Goal: Check status

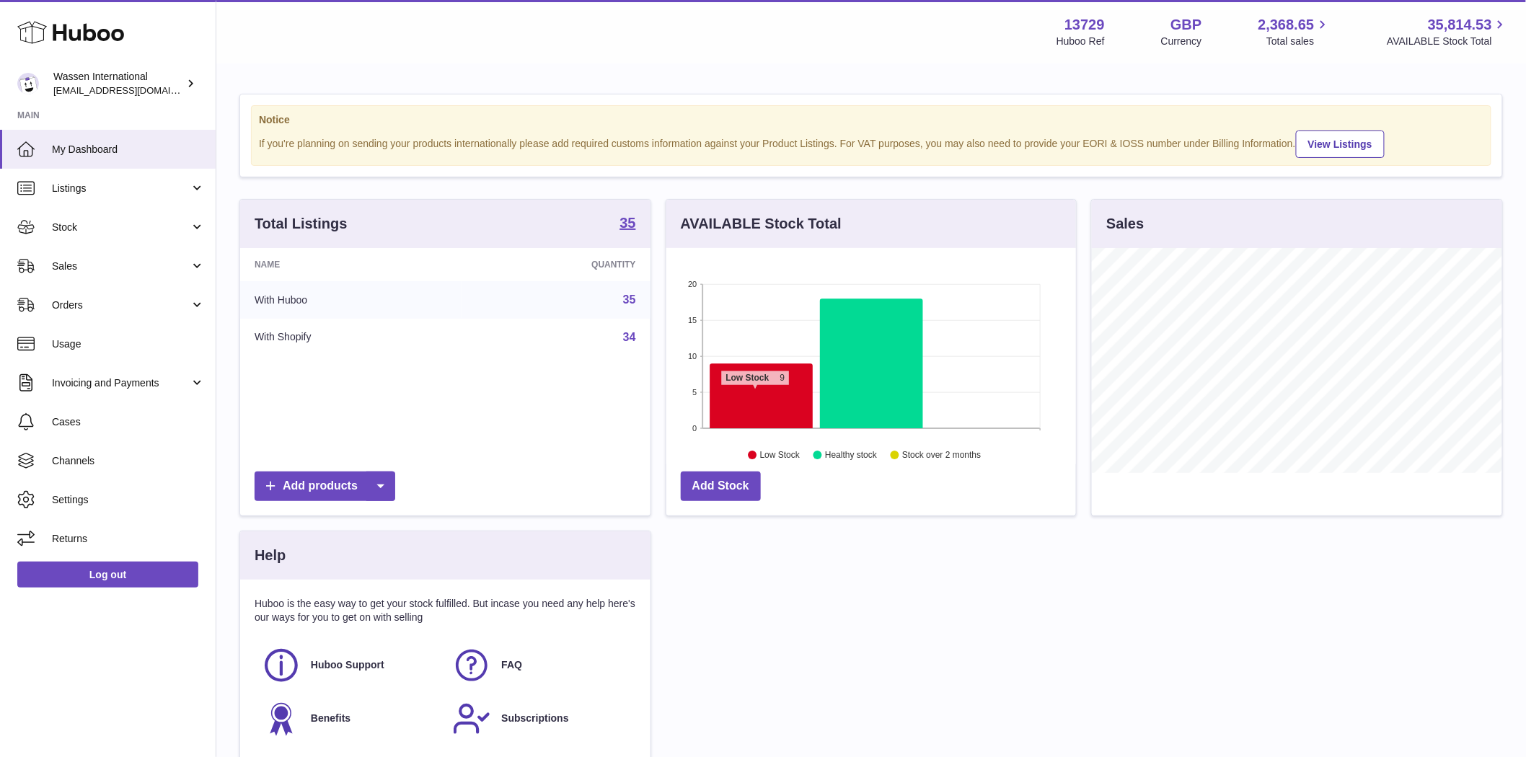
scroll to position [225, 410]
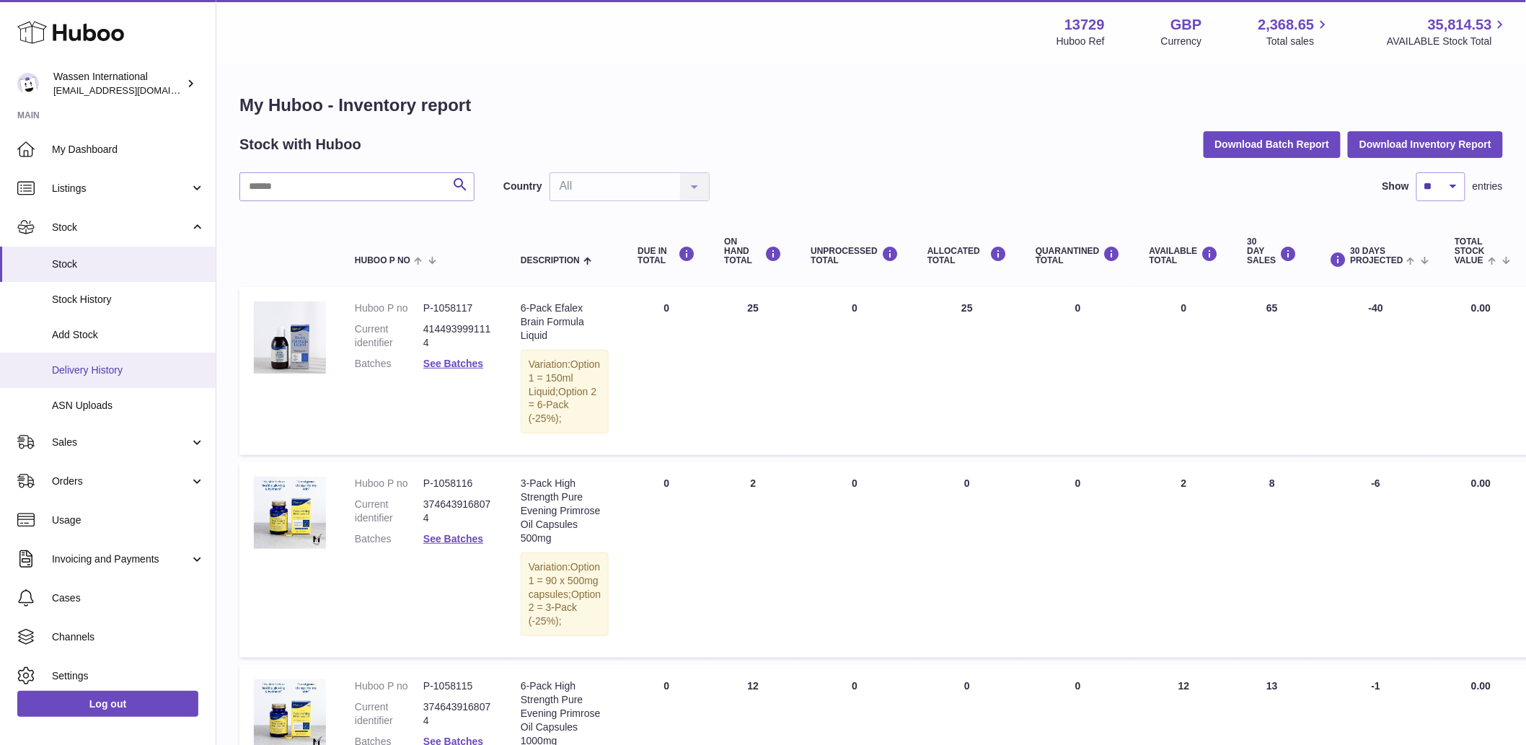
click at [132, 369] on span "Delivery History" at bounding box center [128, 371] width 153 height 14
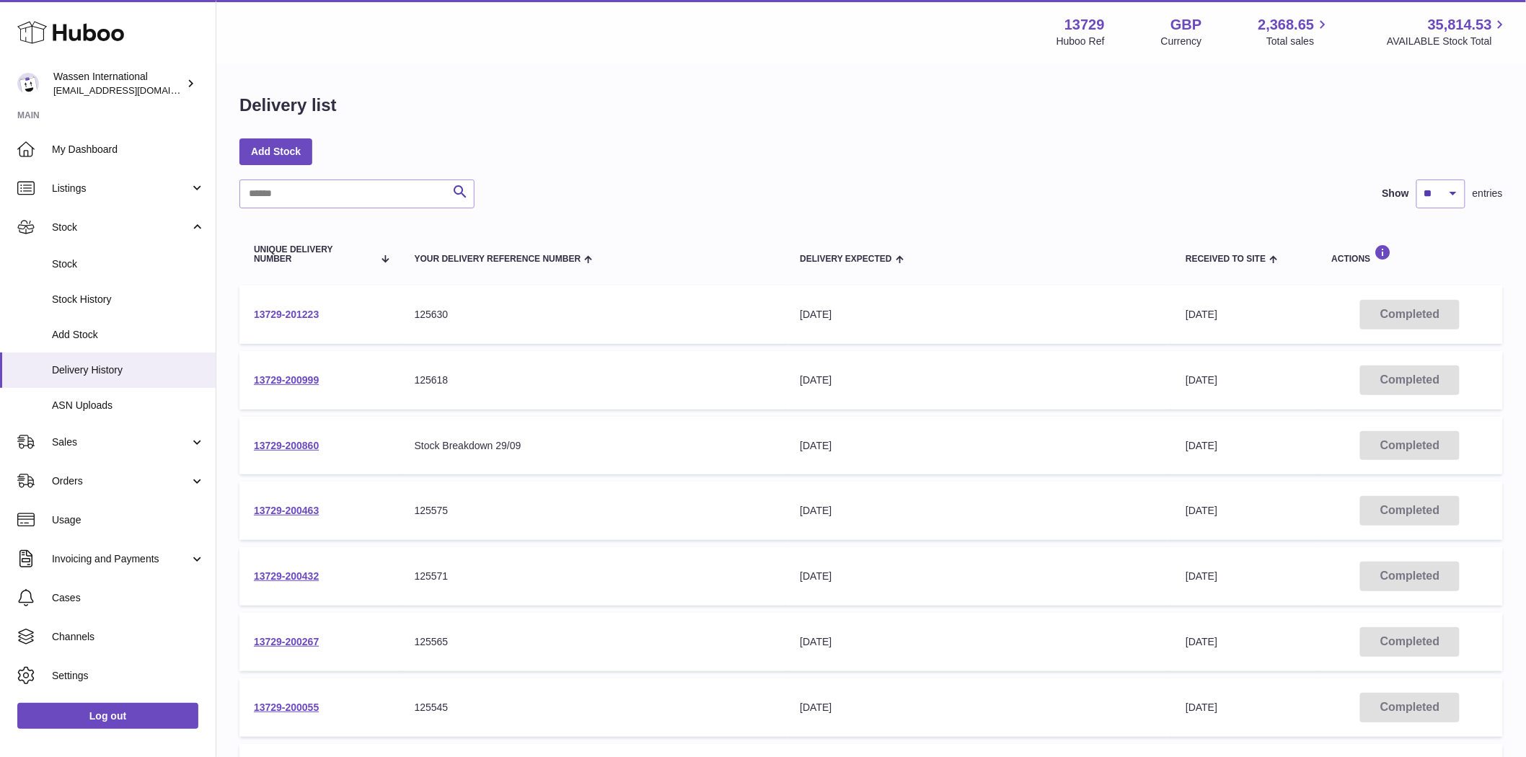
click at [306, 317] on link "13729-201223" at bounding box center [286, 315] width 65 height 12
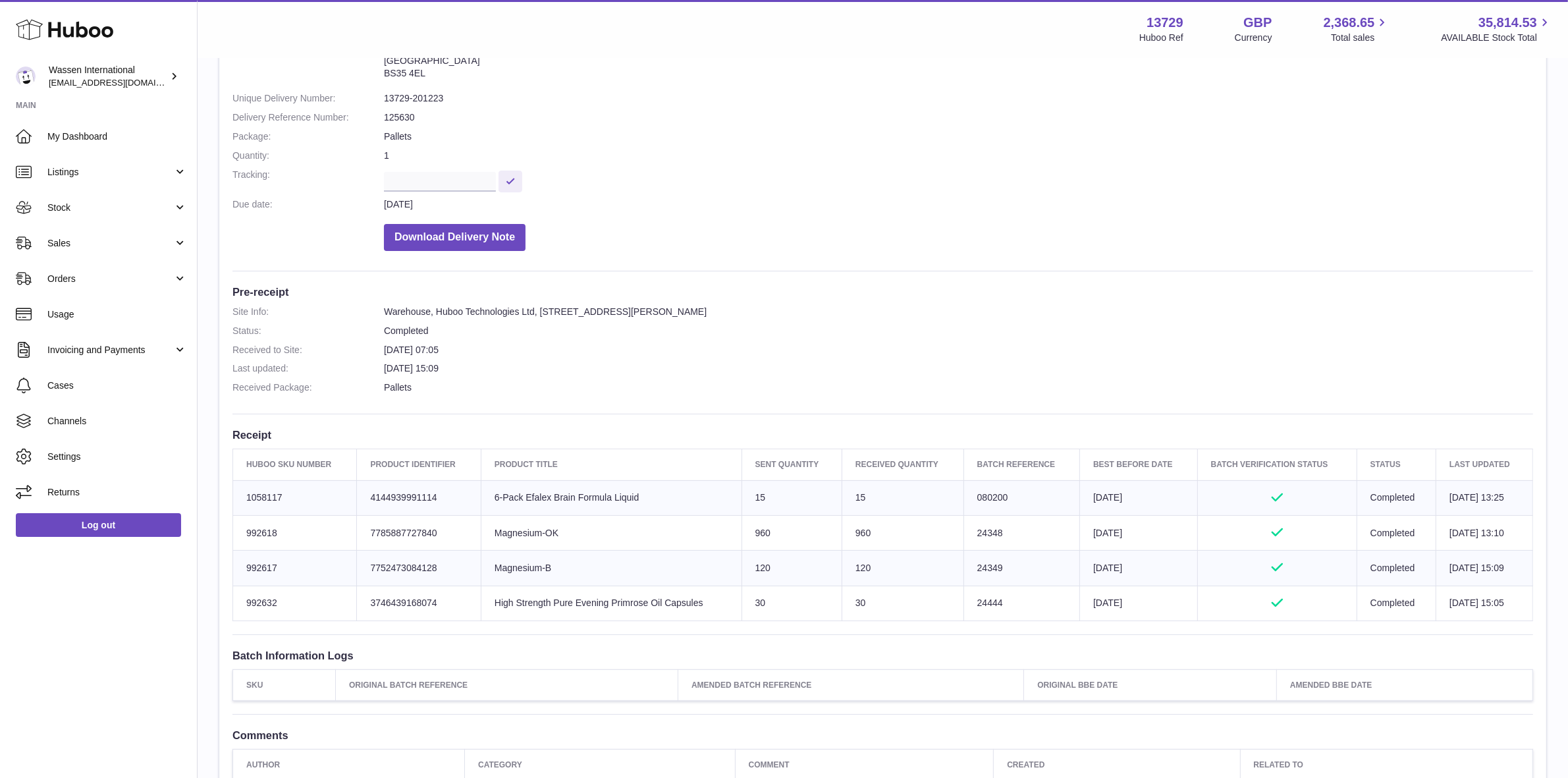
scroll to position [129, 0]
